Goal: Information Seeking & Learning: Learn about a topic

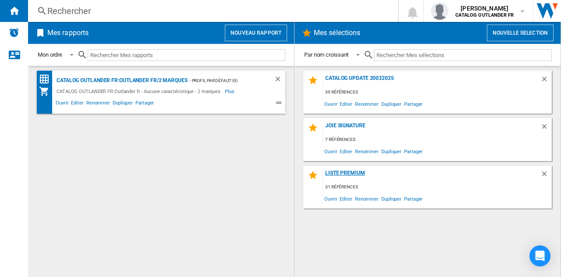
click at [376, 178] on div "Liste premium" at bounding box center [431, 176] width 217 height 12
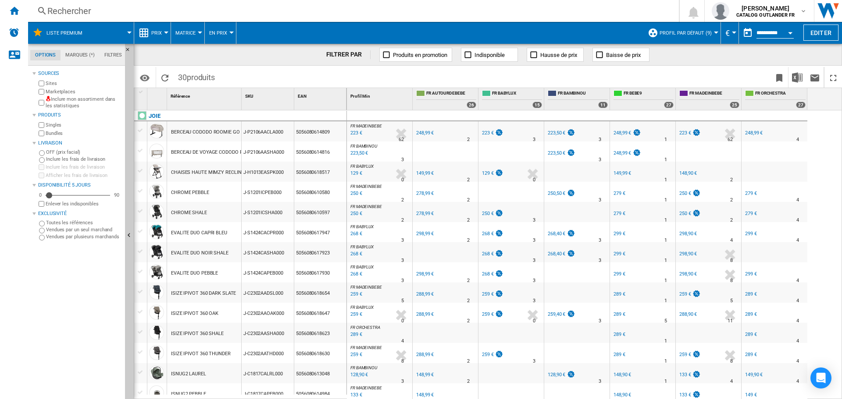
click at [65, 34] on span "Liste premium" at bounding box center [64, 33] width 36 height 6
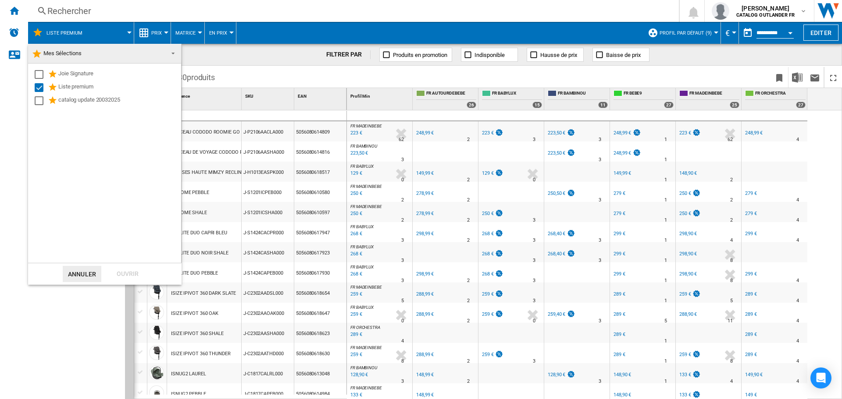
click at [60, 11] on md-backdrop at bounding box center [421, 199] width 842 height 399
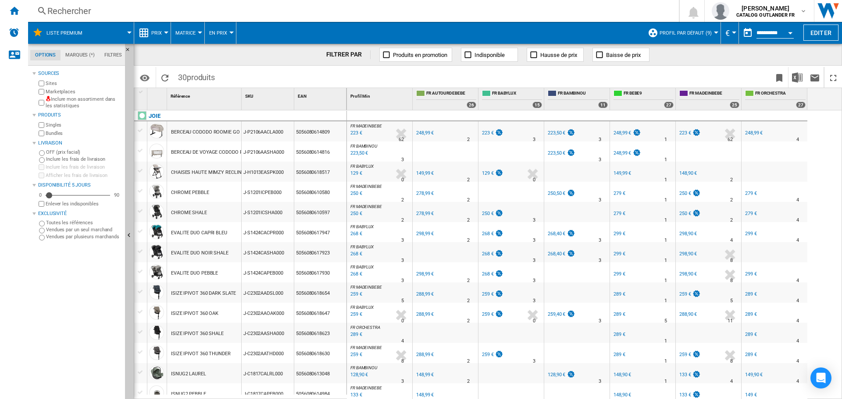
click at [53, 9] on div "Rechercher" at bounding box center [351, 11] width 609 height 12
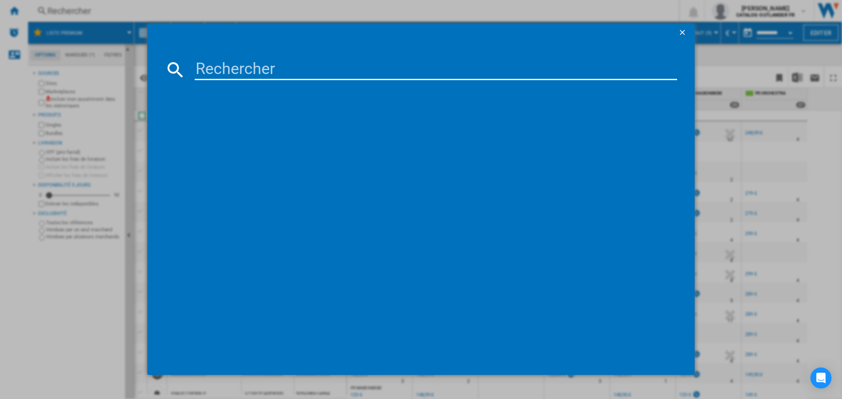
click at [254, 69] on input at bounding box center [436, 69] width 482 height 21
type input "d"
type input "finiti"
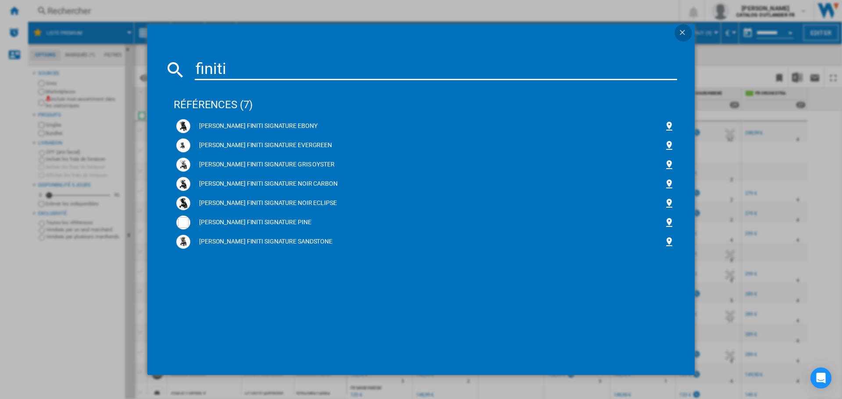
click at [561, 36] on ng-md-icon "getI18NText('BUTTONS.CLOSE_DIALOG')" at bounding box center [683, 33] width 11 height 11
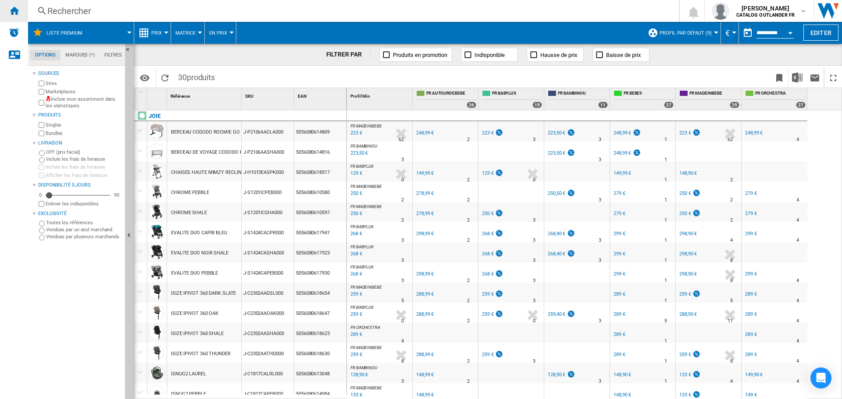
click at [15, 6] on ng-md-icon "Accueil" at bounding box center [14, 10] width 11 height 11
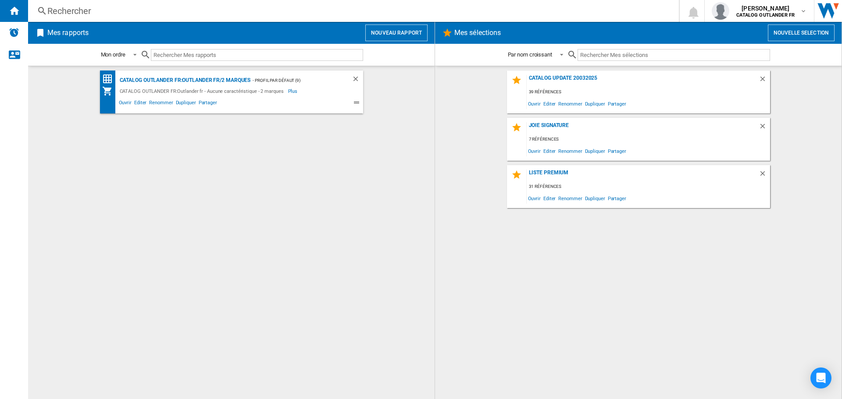
click at [556, 89] on div "39 références" at bounding box center [648, 92] width 243 height 11
click at [559, 78] on div "catalog update 20032025" at bounding box center [643, 81] width 232 height 12
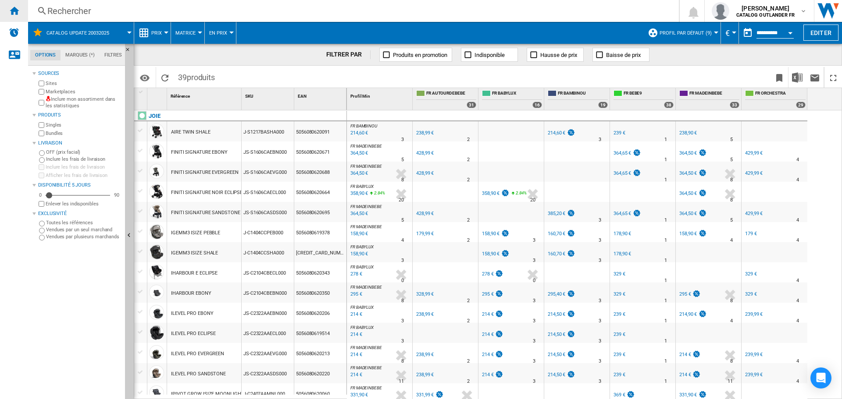
click at [11, 6] on ng-md-icon "Accueil" at bounding box center [14, 10] width 11 height 11
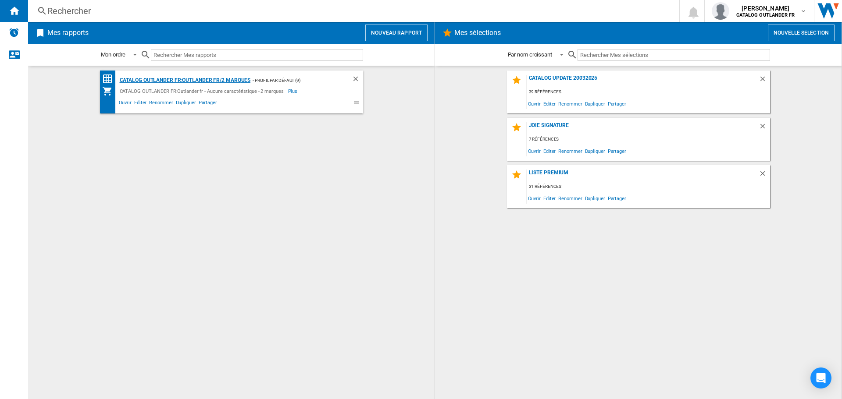
click at [173, 80] on div "CATALOG OUTLANDER FR:Outlander fr/2 marques" at bounding box center [183, 80] width 133 height 11
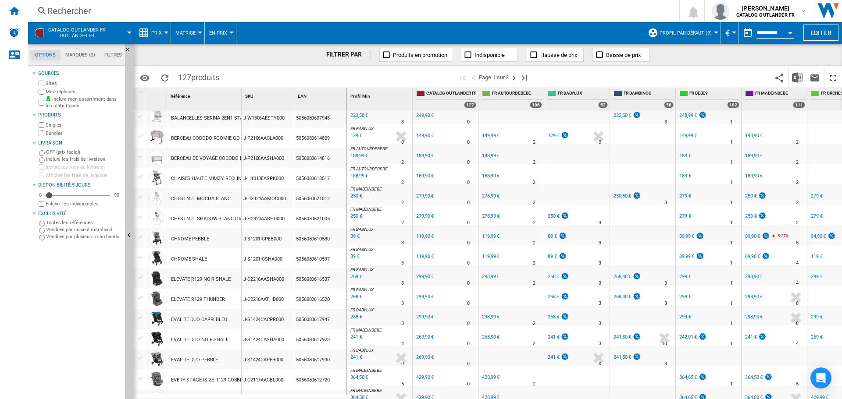
scroll to position [219, 0]
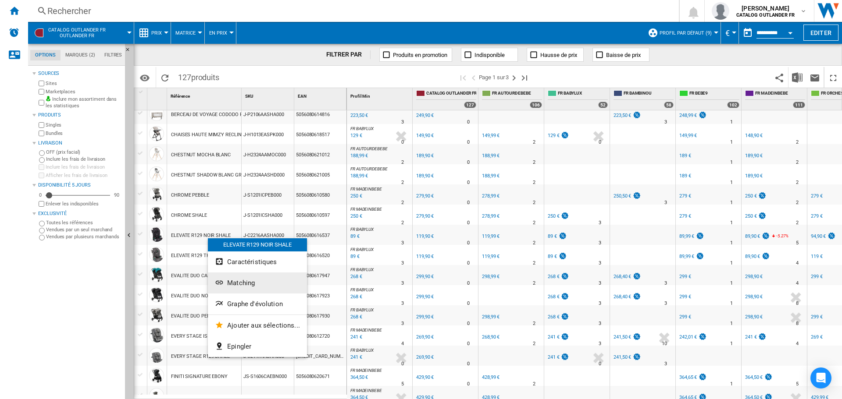
click at [241, 276] on button "Matching" at bounding box center [257, 283] width 99 height 21
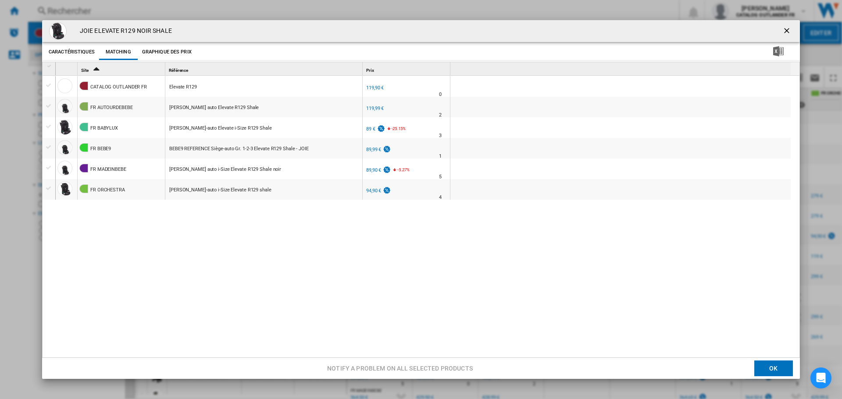
click at [561, 28] on ng-md-icon "getI18NText('BUTTONS.CLOSE_DIALOG')" at bounding box center [787, 31] width 11 height 11
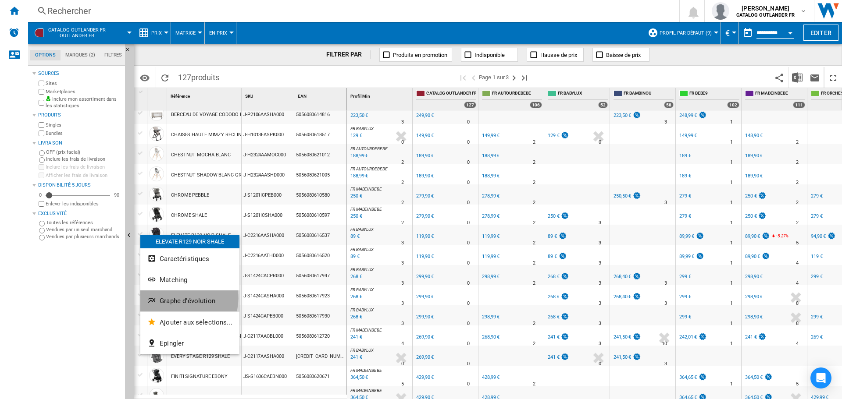
click at [180, 276] on span "Graphe d'évolution" at bounding box center [188, 301] width 56 height 8
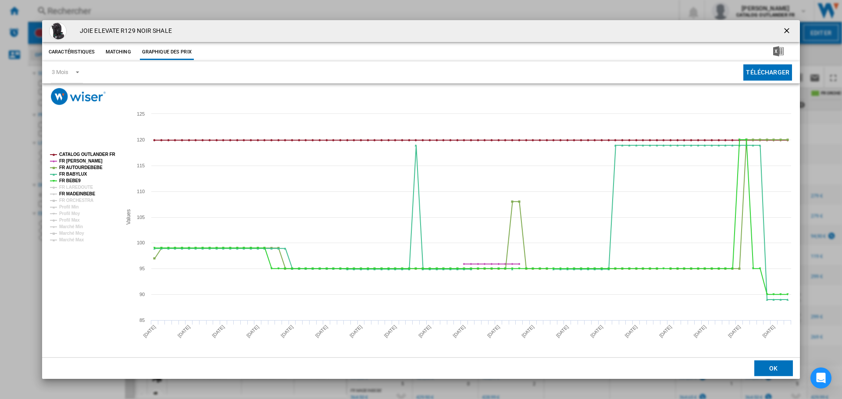
click at [71, 193] on tspan "FR MADEINBEBE" at bounding box center [77, 194] width 36 height 5
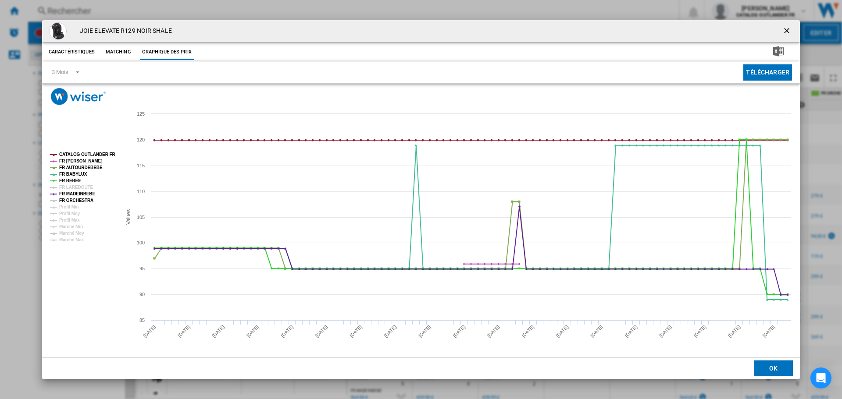
click at [70, 200] on tspan "FR ORCHESTRA" at bounding box center [76, 200] width 34 height 5
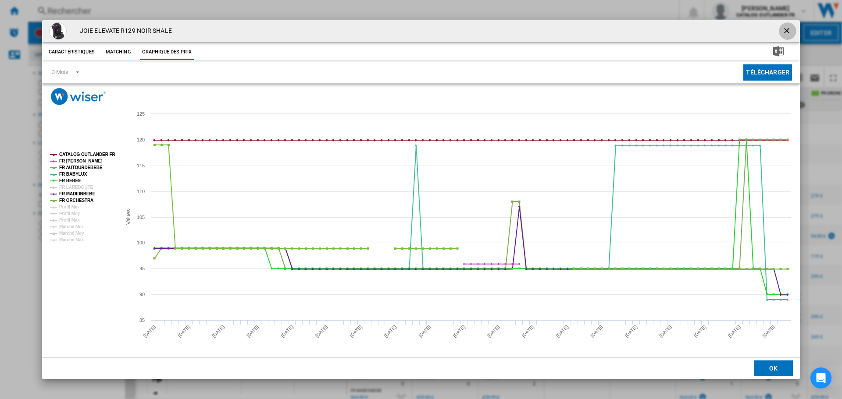
click at [561, 32] on ng-md-icon "getI18NText('BUTTONS.CLOSE_DIALOG')" at bounding box center [787, 31] width 11 height 11
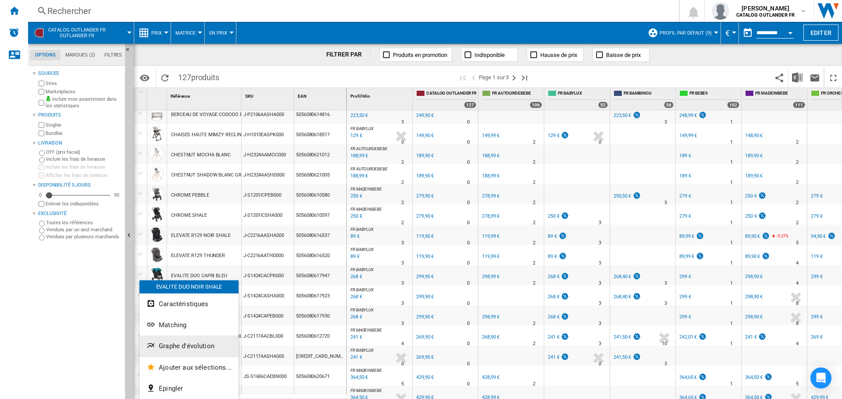
click at [183, 276] on span "Graphe d'évolution" at bounding box center [187, 346] width 56 height 8
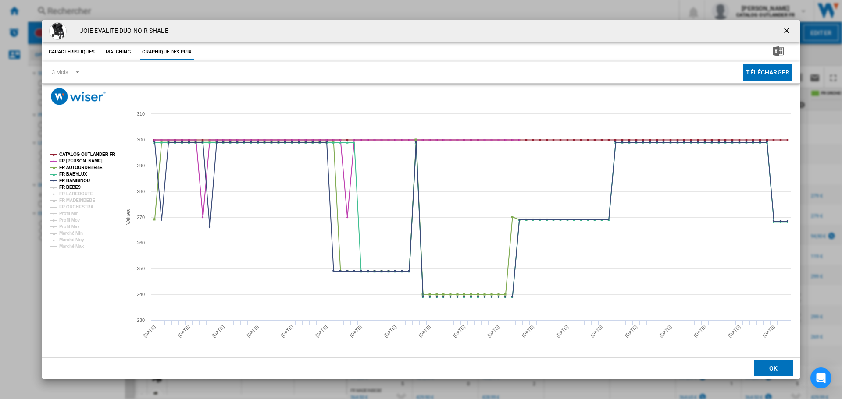
click at [71, 189] on tspan "FR BEBE9" at bounding box center [69, 187] width 21 height 5
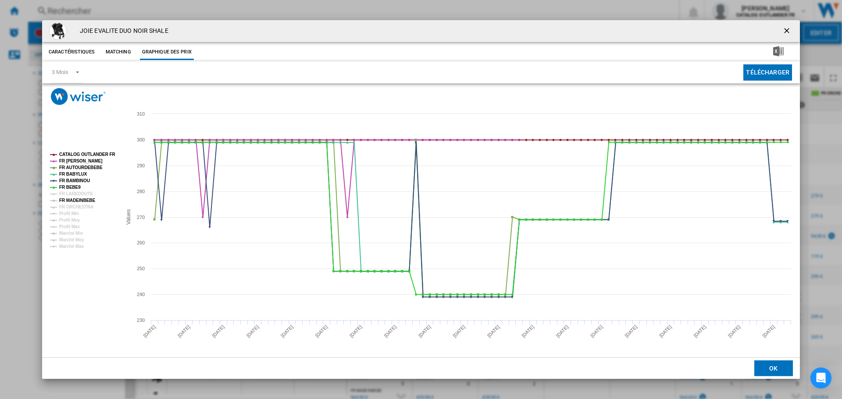
click at [75, 198] on tspan "FR MADEINBEBE" at bounding box center [77, 200] width 36 height 5
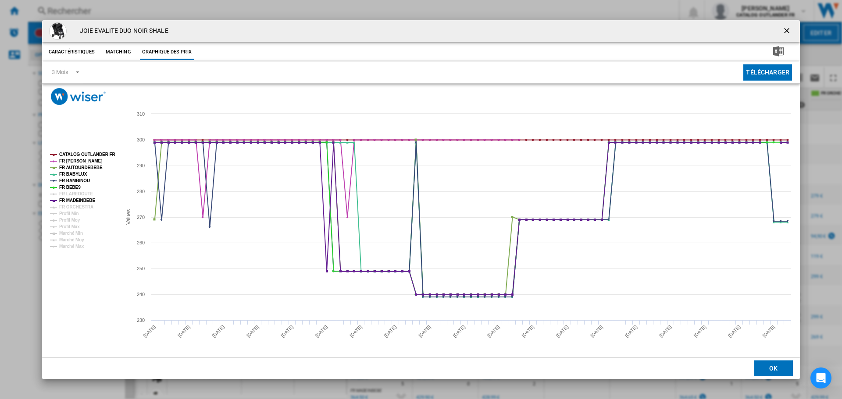
click at [561, 29] on ng-md-icon "getI18NText('BUTTONS.CLOSE_DIALOG')" at bounding box center [787, 31] width 11 height 11
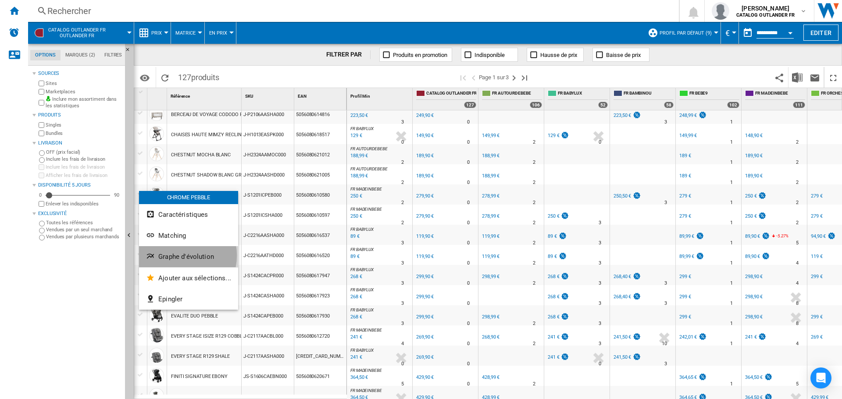
click at [179, 256] on span "Graphe d'évolution" at bounding box center [186, 257] width 56 height 8
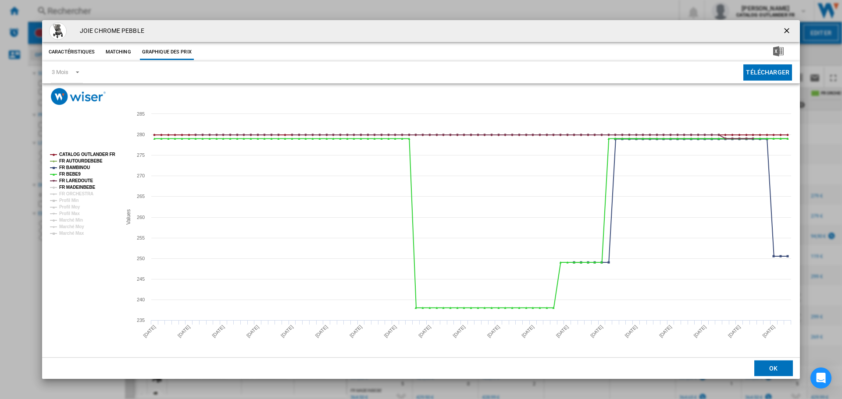
click at [89, 185] on tspan "FR MADEINBEBE" at bounding box center [77, 187] width 36 height 5
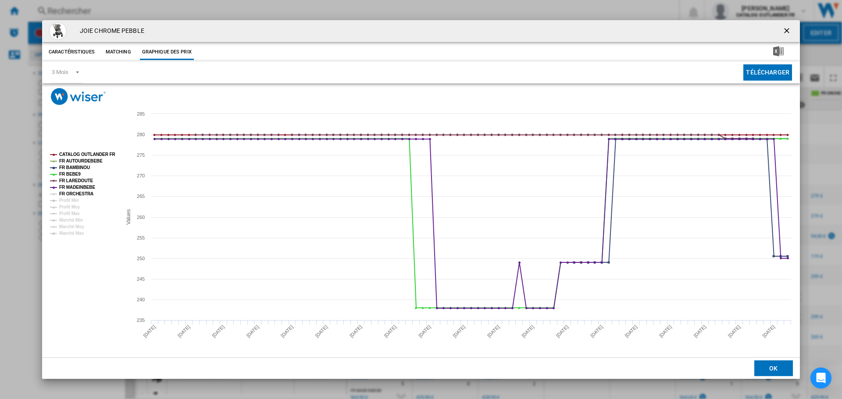
click at [87, 196] on tspan "FR ORCHESTRA" at bounding box center [76, 194] width 34 height 5
click at [561, 36] on ng-md-icon "getI18NText('BUTTONS.CLOSE_DIALOG')" at bounding box center [787, 31] width 11 height 11
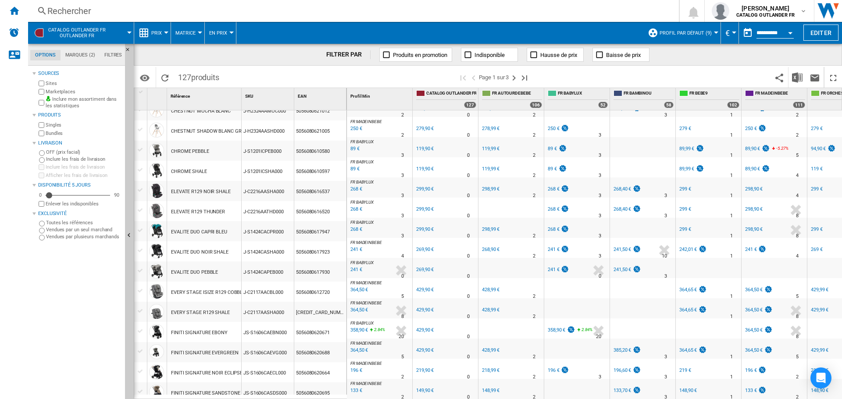
scroll to position [307, 0]
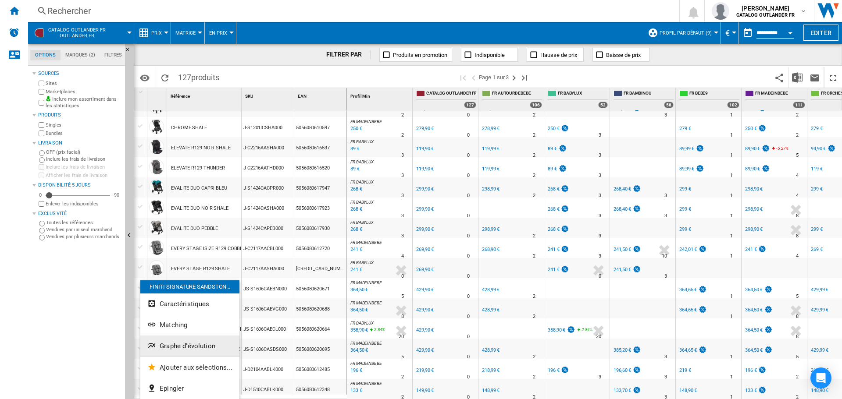
click at [180, 276] on button "Graphe d'évolution" at bounding box center [189, 346] width 99 height 21
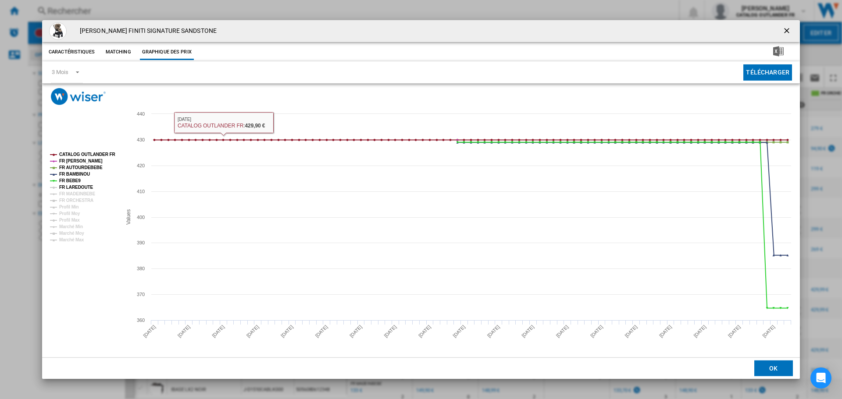
click at [68, 186] on tspan "FR LAREDOUTE" at bounding box center [76, 187] width 34 height 5
click at [72, 198] on tspan "FR ORCHESTRA" at bounding box center [76, 200] width 34 height 5
click at [67, 192] on tspan "FR MADEINBEBE" at bounding box center [77, 194] width 36 height 5
